Goal: Task Accomplishment & Management: Check status

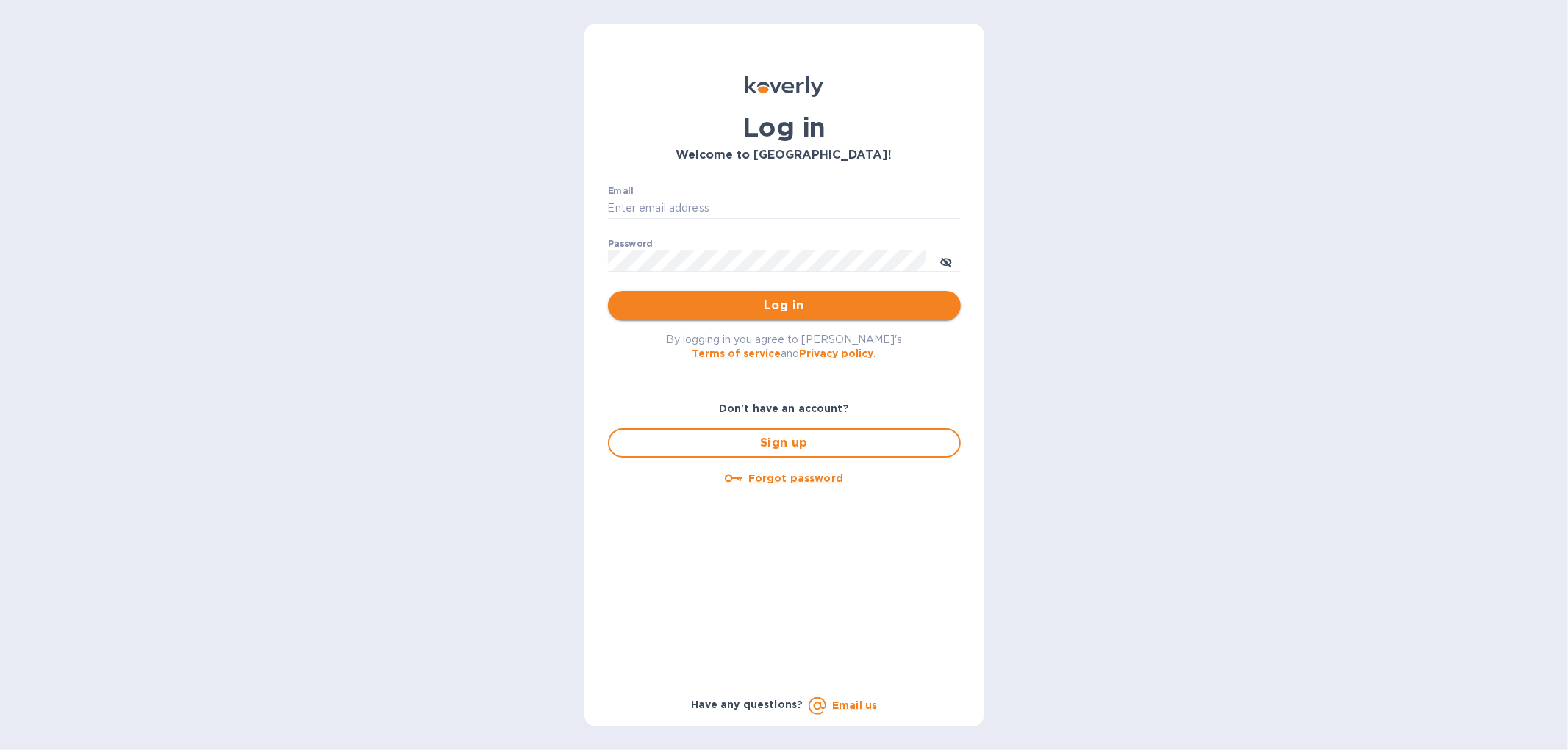
type input "[EMAIL_ADDRESS][DOMAIN_NAME]"
click at [728, 311] on span "Log in" at bounding box center [784, 305] width 329 height 18
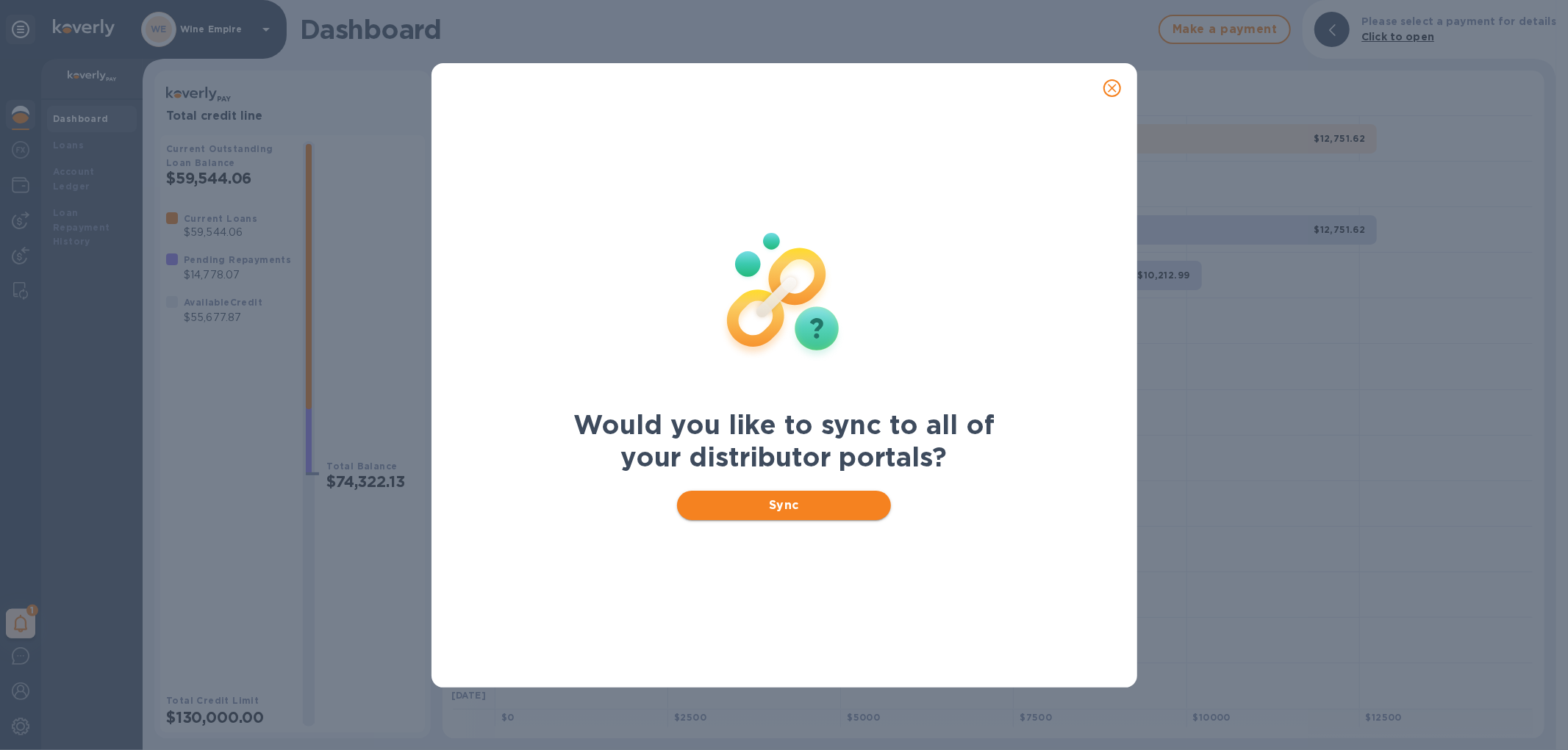
click at [784, 502] on span "Sync" at bounding box center [784, 505] width 191 height 18
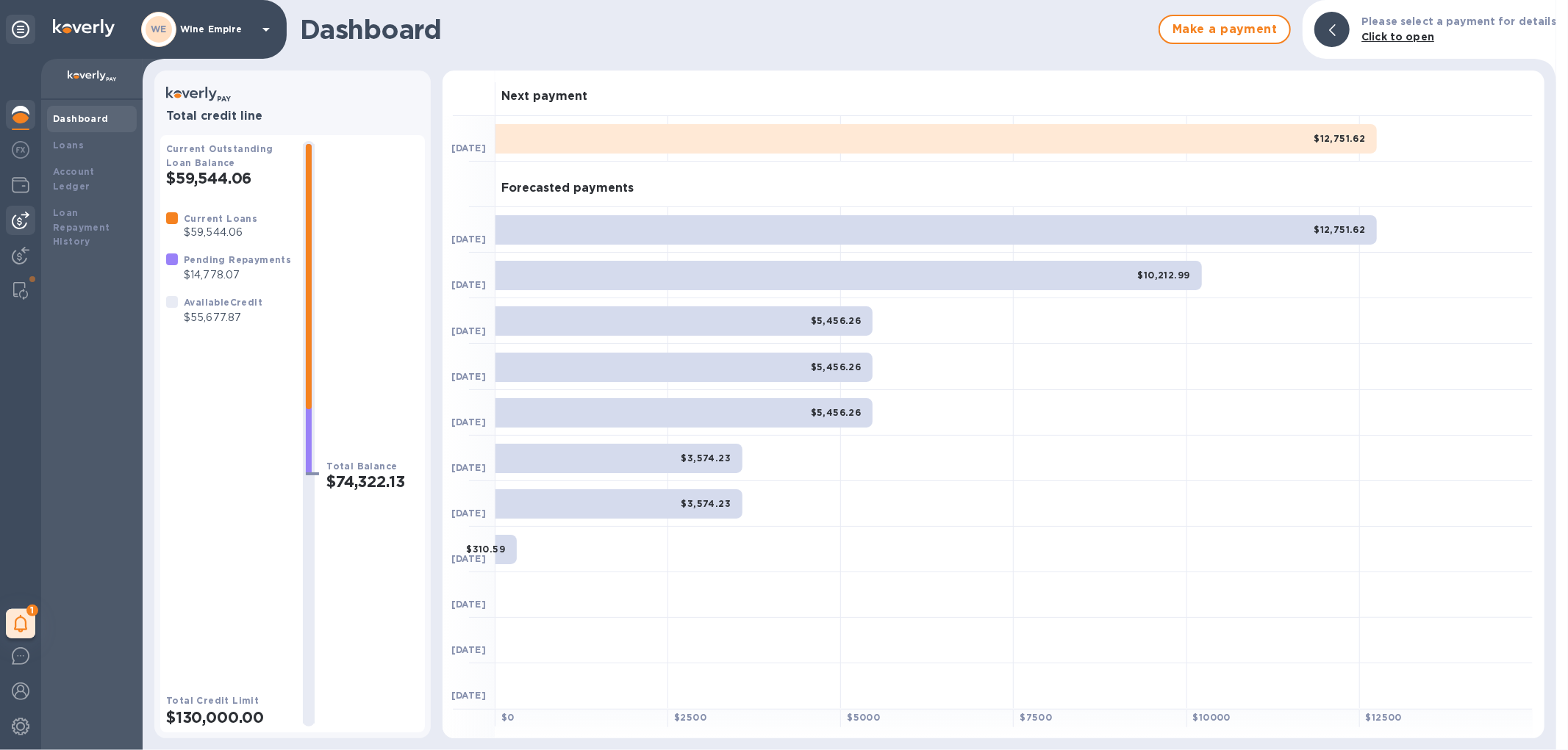
click at [18, 216] on img at bounding box center [20, 220] width 18 height 18
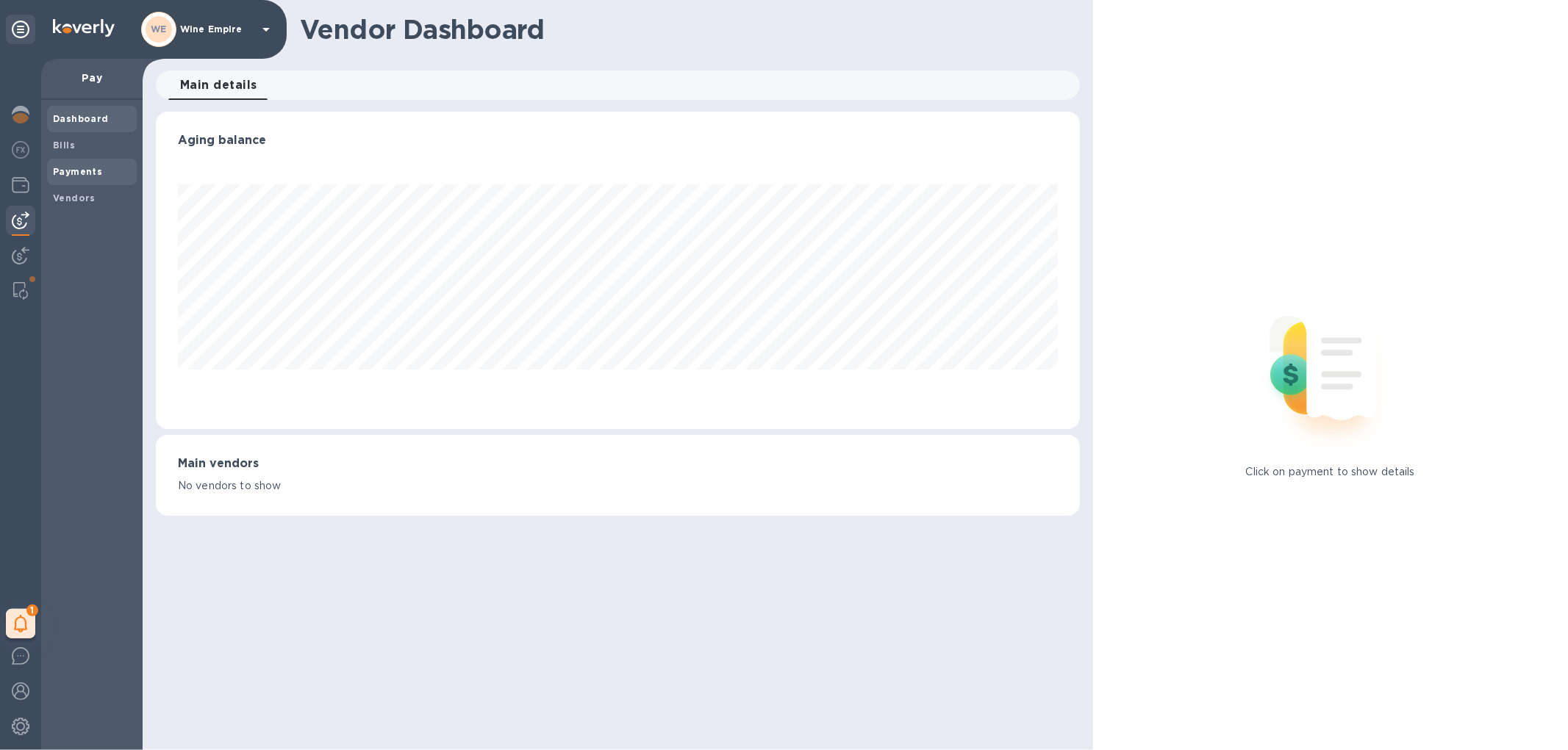
click at [94, 174] on b "Payments" at bounding box center [77, 171] width 49 height 11
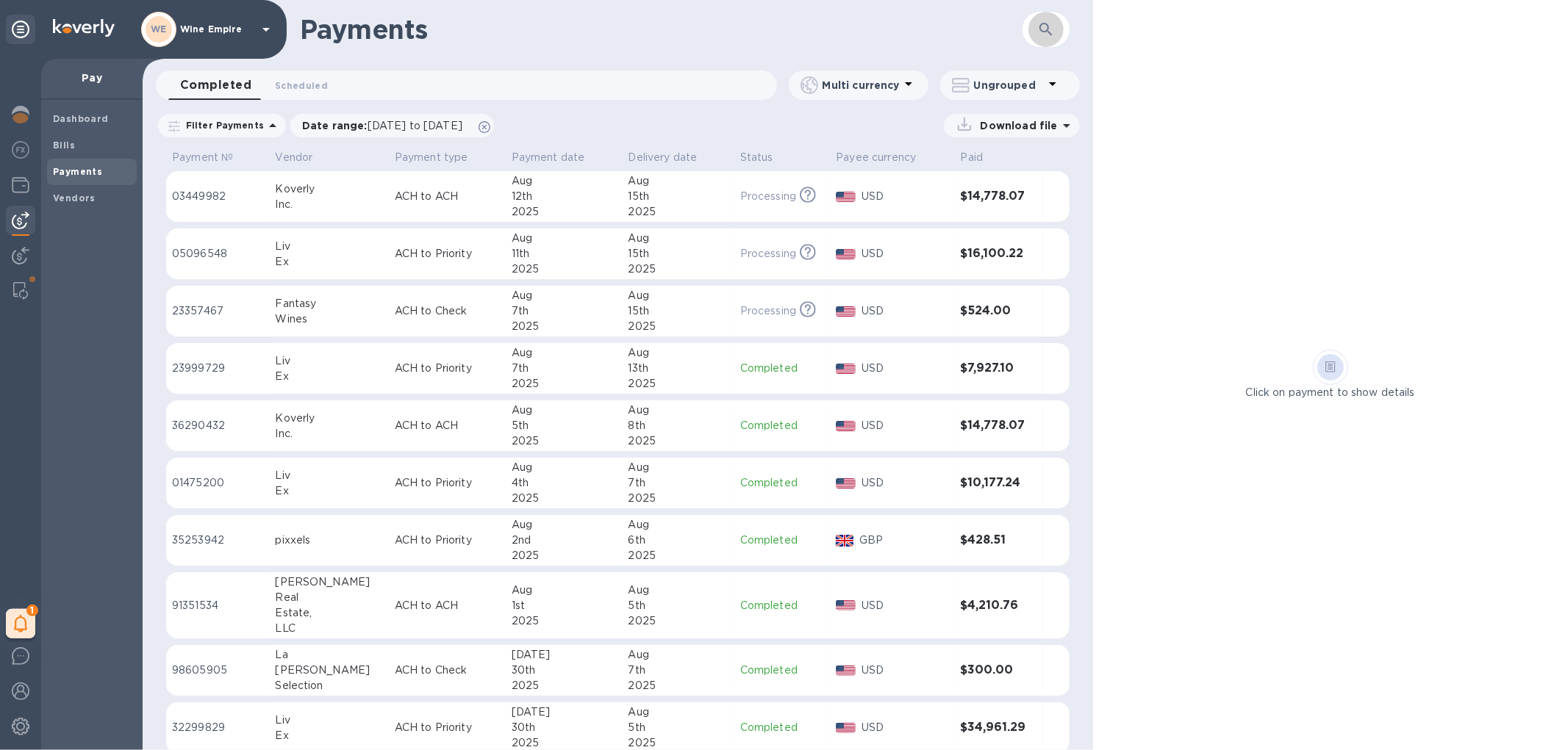
click at [1045, 28] on icon "button" at bounding box center [1045, 29] width 18 height 18
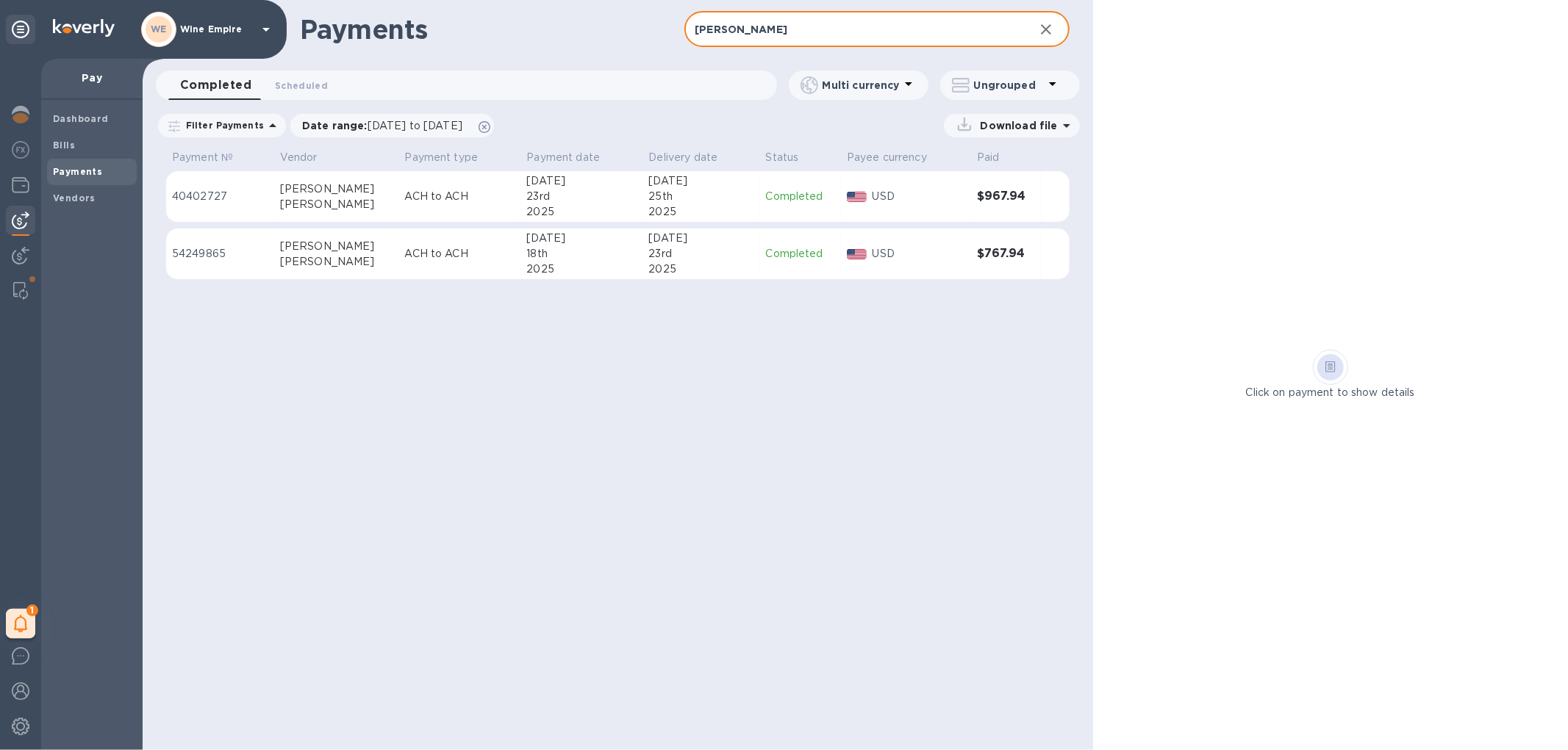
type input "[PERSON_NAME]"
